Goal: Task Accomplishment & Management: Manage account settings

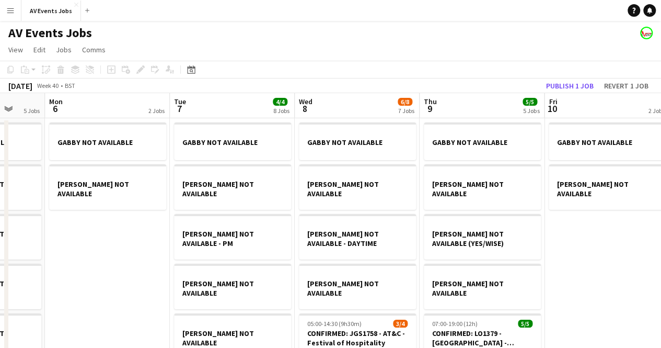
click at [499, 110] on app-board-header-date "Thu 9 5/5 5 Jobs" at bounding box center [482, 105] width 125 height 25
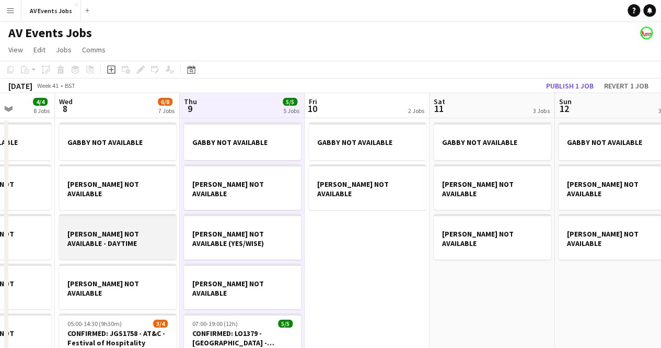
scroll to position [0, 316]
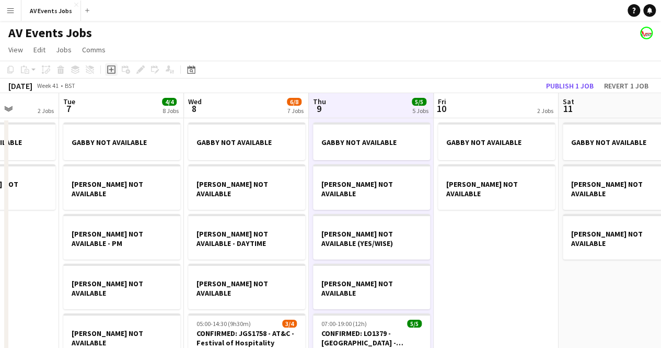
click at [113, 71] on icon "Add job" at bounding box center [111, 69] width 8 height 8
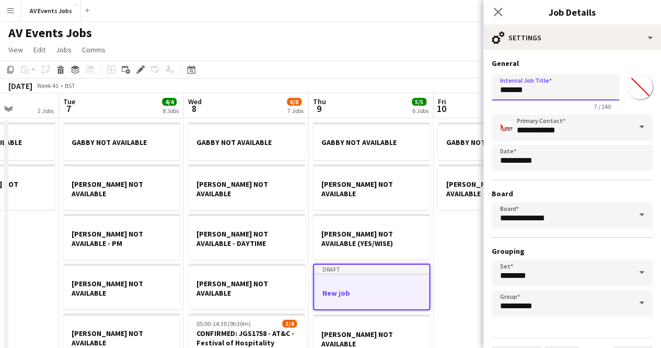
drag, startPoint x: 534, startPoint y: 88, endPoint x: 450, endPoint y: 91, distance: 84.7
type input "*"
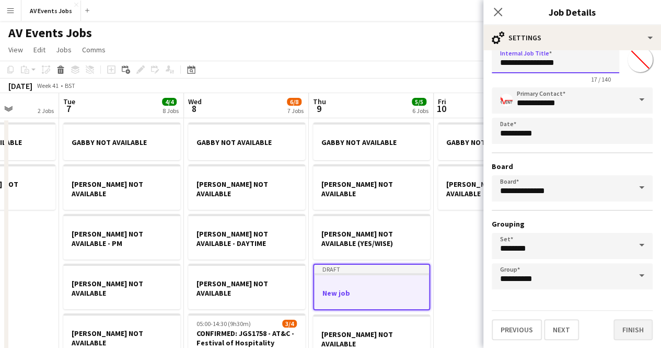
type input "**********"
click at [628, 331] on button "Finish" at bounding box center [633, 329] width 39 height 21
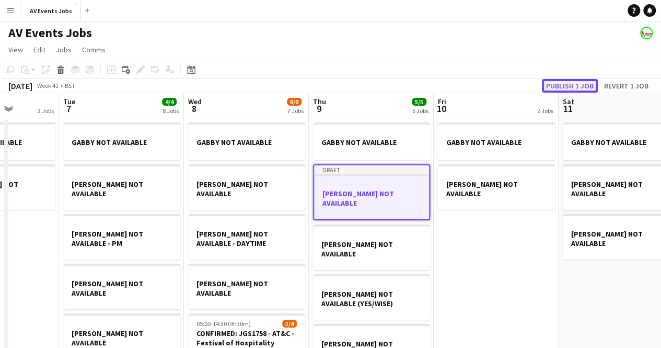
click at [559, 84] on button "Publish 1 job" at bounding box center [570, 86] width 56 height 14
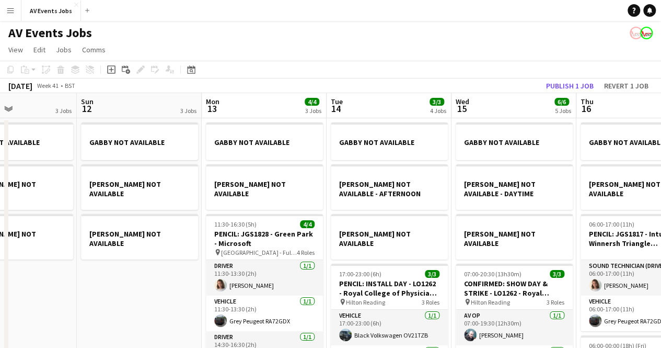
scroll to position [0, 300]
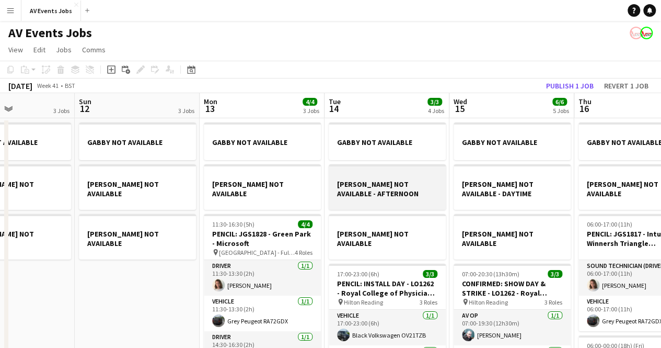
click at [402, 183] on h3 "[PERSON_NAME] NOT AVAILABLE - AFTERNOON" at bounding box center [387, 188] width 117 height 19
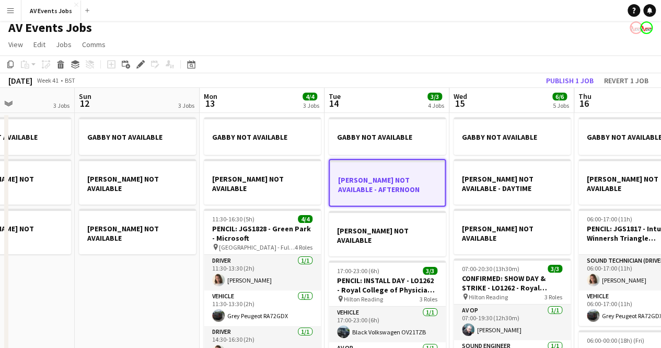
scroll to position [0, 0]
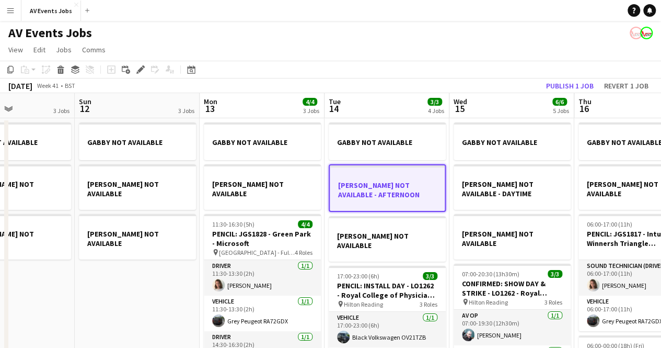
click at [376, 182] on h3 "[PERSON_NAME] NOT AVAILABLE - AFTERNOON" at bounding box center [387, 189] width 115 height 19
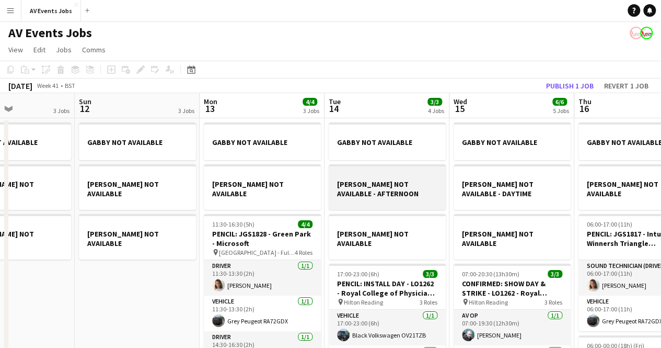
click at [376, 182] on h3 "[PERSON_NAME] NOT AVAILABLE - AFTERNOON" at bounding box center [387, 188] width 117 height 19
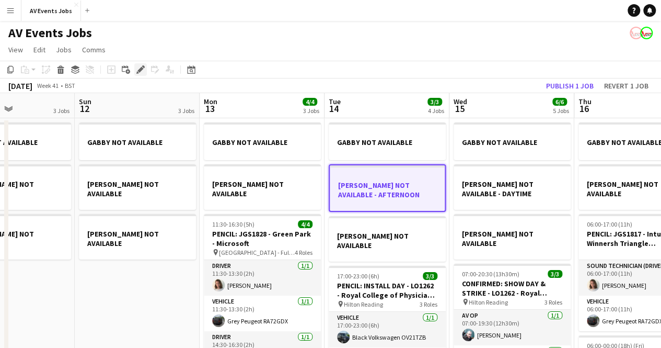
click at [136, 70] on icon "Edit" at bounding box center [140, 69] width 8 height 8
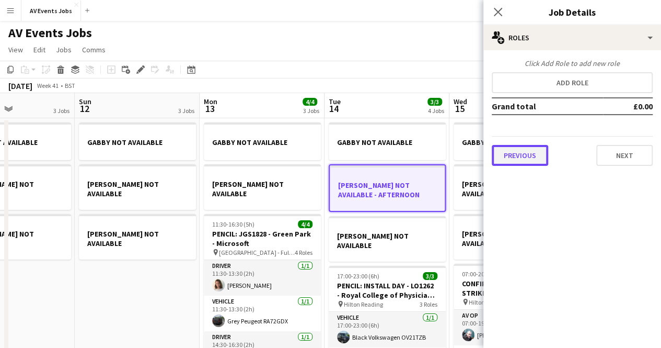
click at [519, 157] on button "Previous" at bounding box center [520, 155] width 56 height 21
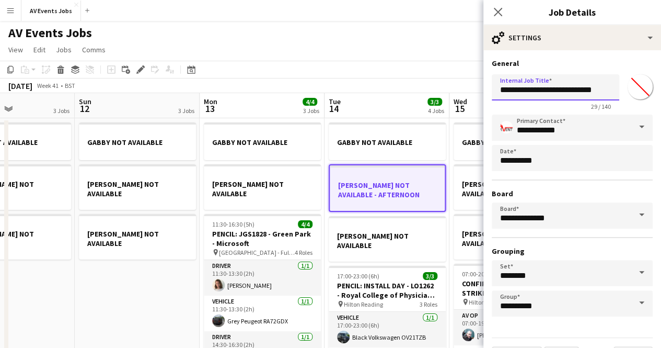
scroll to position [0, 16]
drag, startPoint x: 567, startPoint y: 88, endPoint x: 640, endPoint y: 87, distance: 72.7
click at [640, 87] on div "**********" at bounding box center [572, 90] width 161 height 40
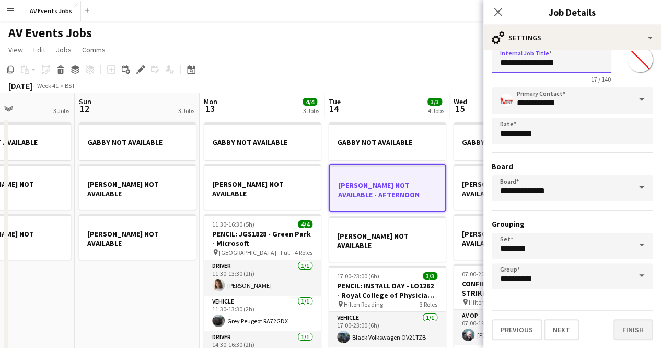
type input "**********"
click at [624, 328] on button "Finish" at bounding box center [633, 329] width 39 height 21
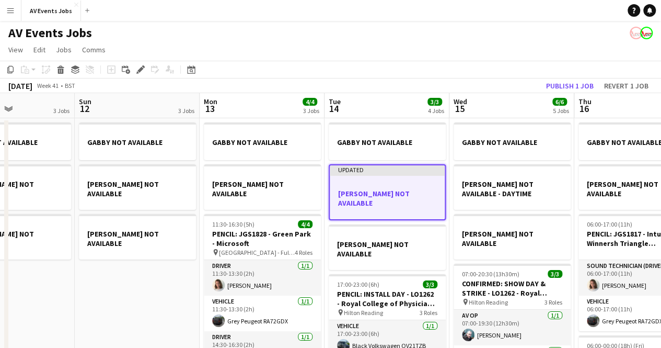
click at [381, 177] on app-job-card "Updated [PERSON_NAME] NOT AVAILABLE" at bounding box center [387, 192] width 117 height 56
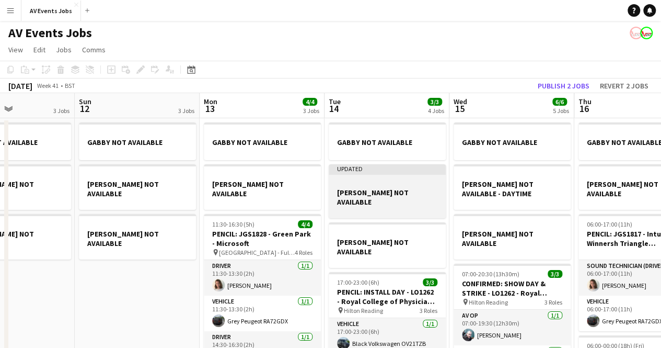
click at [381, 177] on app-job-card "Updated [PERSON_NAME] NOT AVAILABLE" at bounding box center [387, 191] width 117 height 54
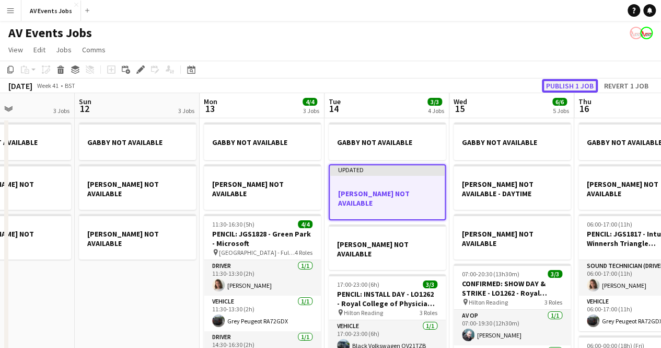
click at [558, 85] on button "Publish 1 job" at bounding box center [570, 86] width 56 height 14
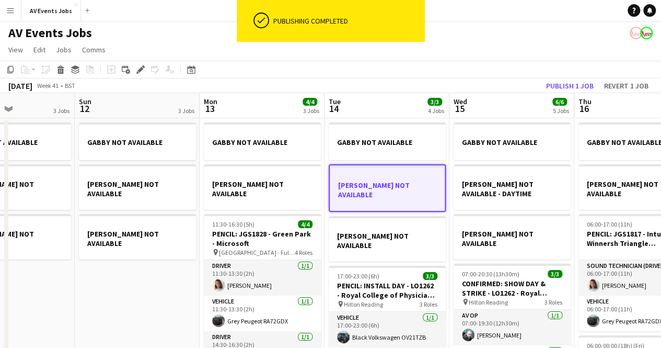
click at [490, 39] on div "AV Events Jobs" at bounding box center [330, 31] width 661 height 20
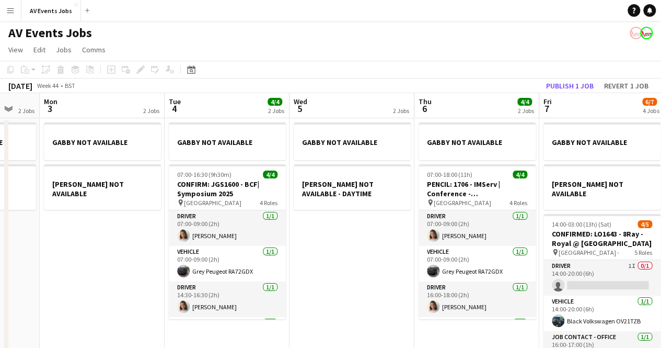
scroll to position [0, 337]
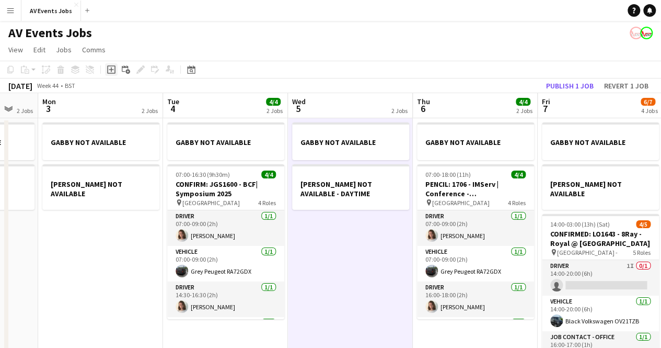
click at [110, 68] on icon "Add job" at bounding box center [111, 69] width 8 height 8
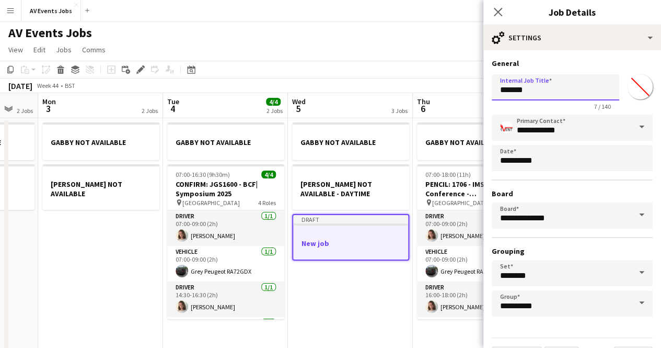
drag, startPoint x: 533, startPoint y: 90, endPoint x: 445, endPoint y: 95, distance: 87.9
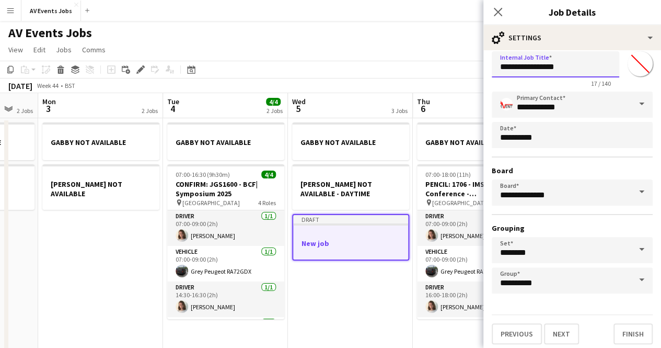
scroll to position [27, 0]
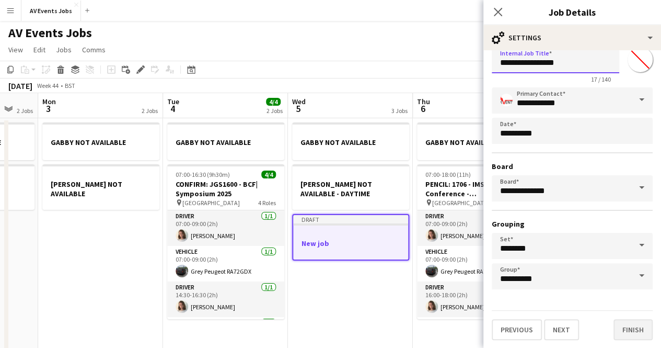
type input "**********"
click at [631, 332] on button "Finish" at bounding box center [633, 329] width 39 height 21
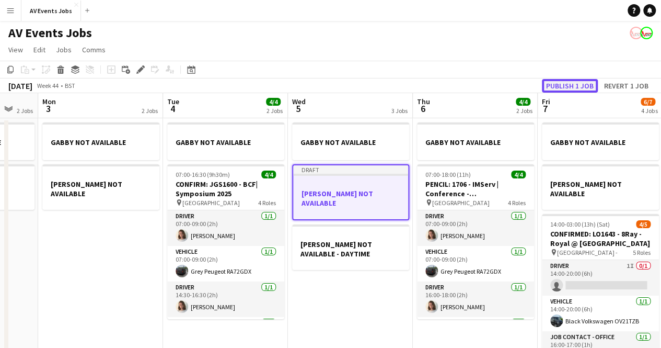
click at [564, 80] on button "Publish 1 job" at bounding box center [570, 86] width 56 height 14
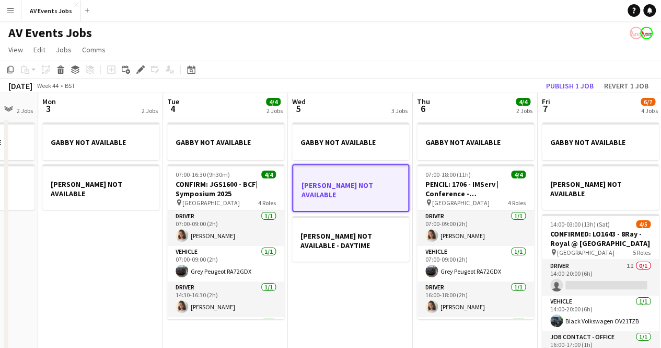
click at [373, 199] on div at bounding box center [350, 203] width 115 height 8
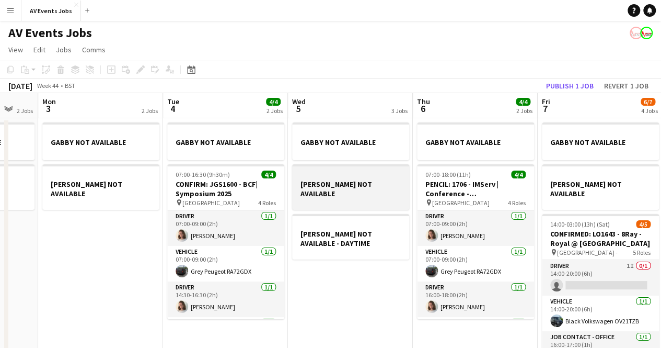
click at [373, 198] on div at bounding box center [350, 202] width 117 height 8
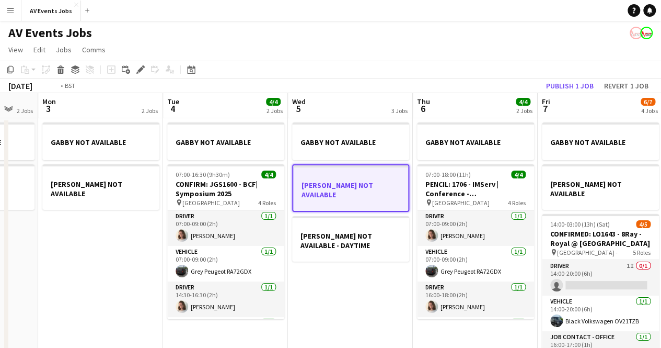
scroll to position [0, 447]
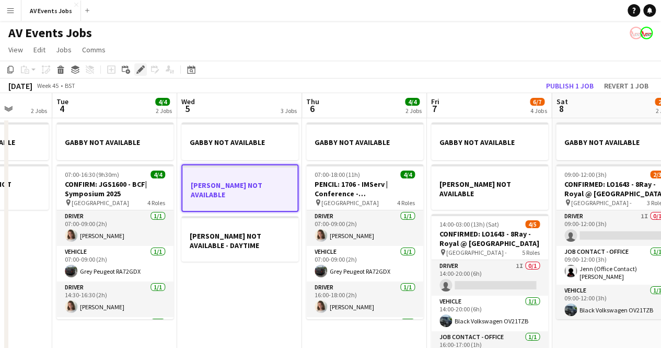
drag, startPoint x: 373, startPoint y: 191, endPoint x: 138, endPoint y: 70, distance: 264.9
click at [138, 70] on icon "Edit" at bounding box center [140, 69] width 8 height 8
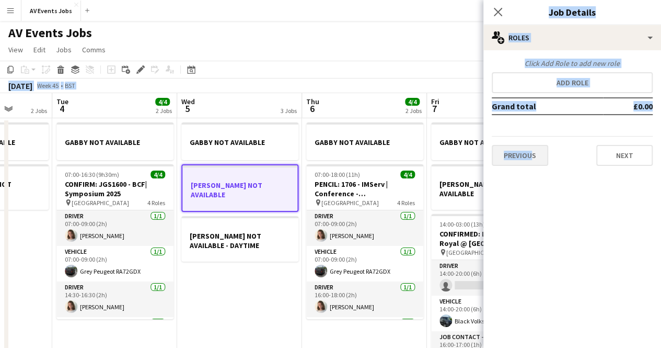
drag, startPoint x: 453, startPoint y: 60, endPoint x: 526, endPoint y: 154, distance: 118.9
click at [526, 154] on button "Previous" at bounding box center [520, 155] width 56 height 21
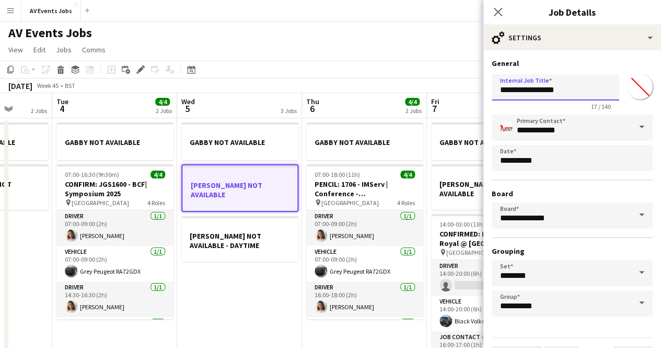
click at [573, 82] on input "**********" at bounding box center [556, 87] width 128 height 26
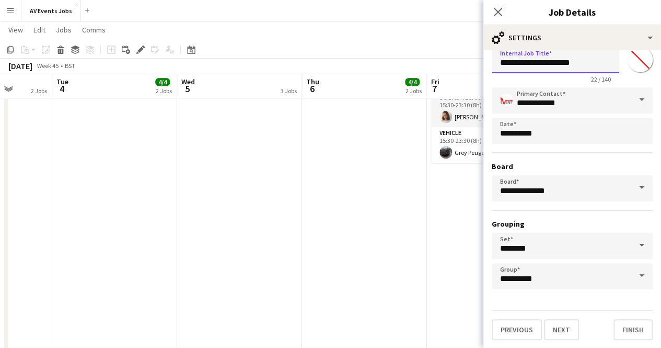
scroll to position [27, 0]
type input "**********"
click at [631, 332] on button "Finish" at bounding box center [633, 329] width 39 height 21
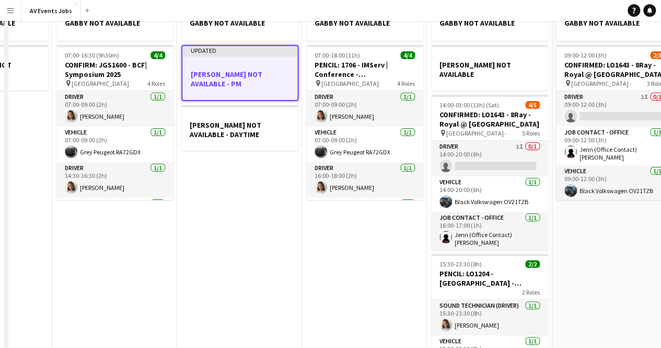
scroll to position [0, 0]
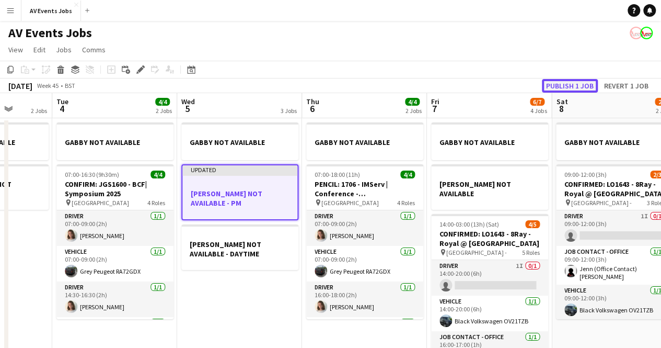
click at [567, 82] on button "Publish 1 job" at bounding box center [570, 86] width 56 height 14
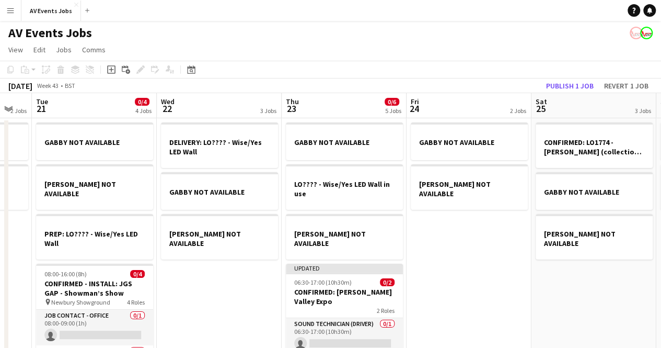
scroll to position [0, 217]
